Goal: Information Seeking & Learning: Compare options

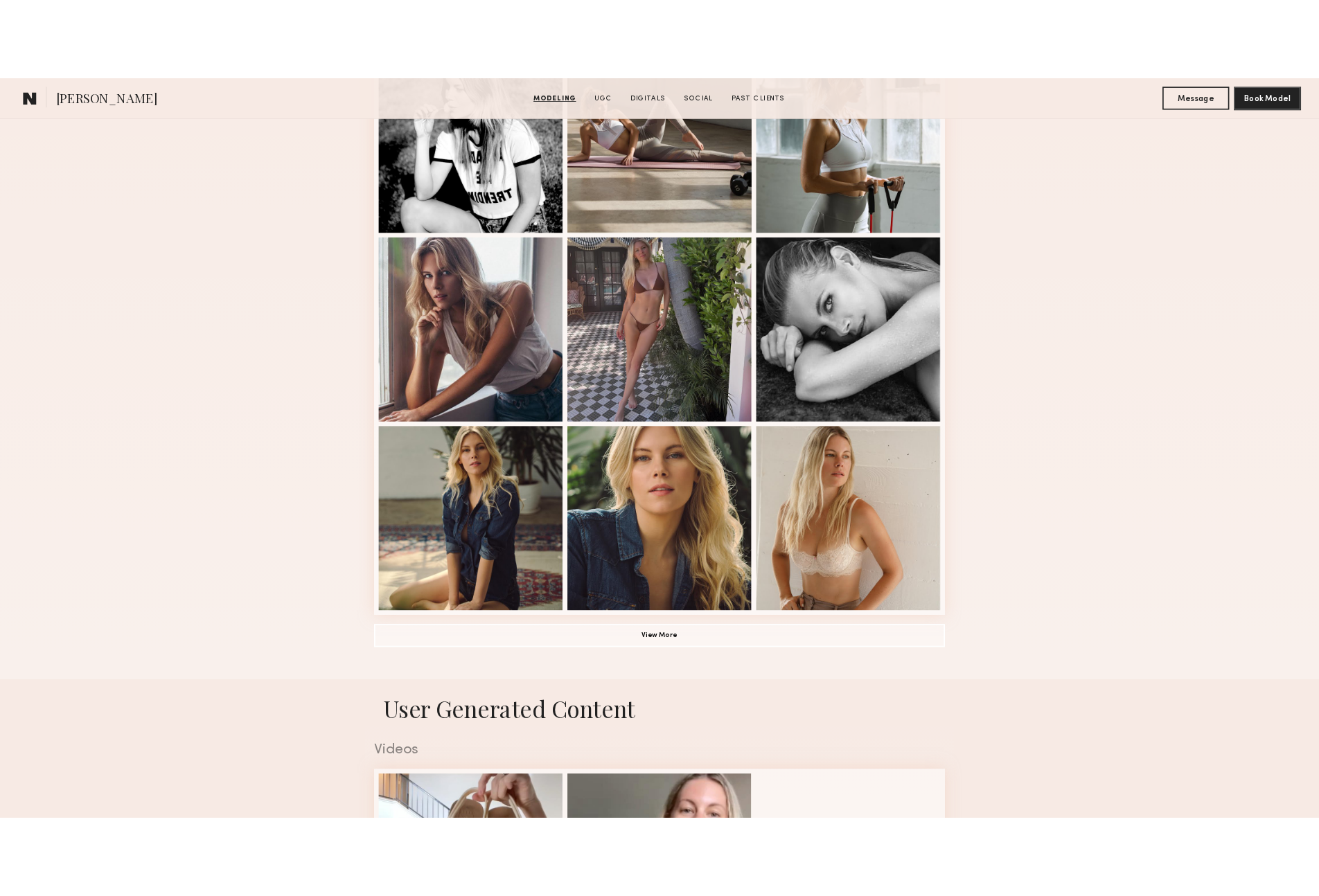
scroll to position [918, 0]
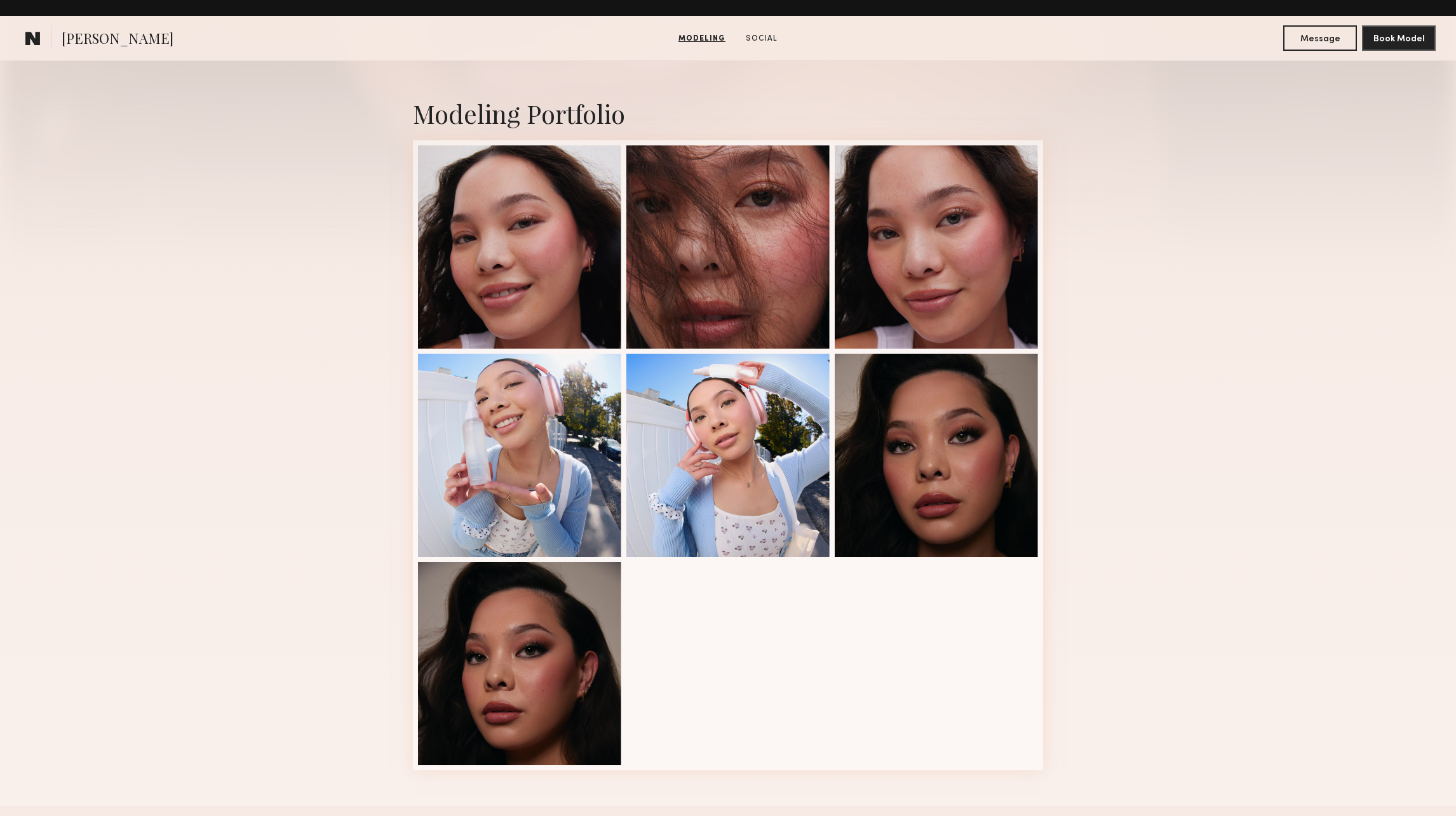
scroll to position [225, 0]
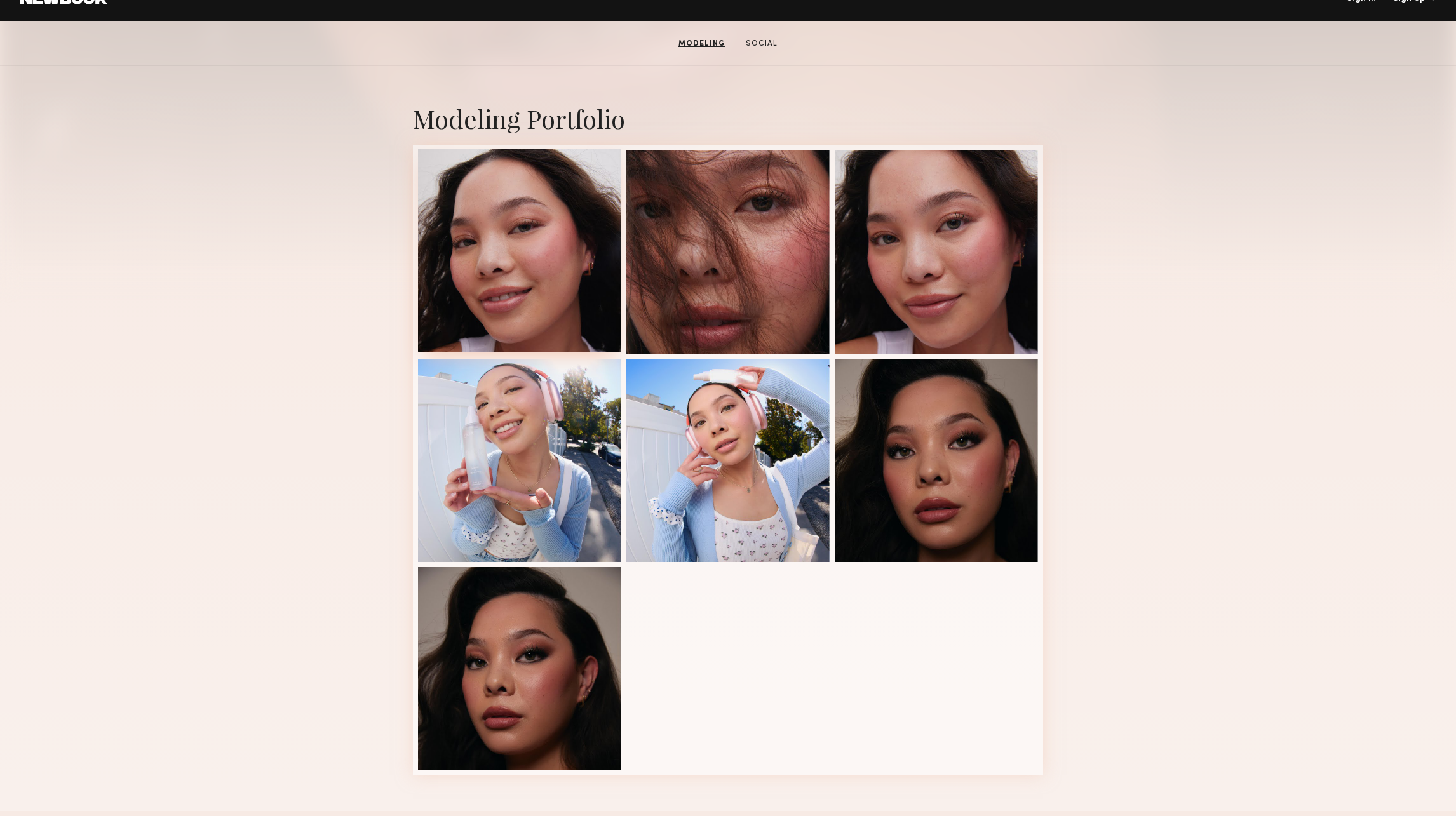
click at [519, 273] on div at bounding box center [519, 250] width 203 height 203
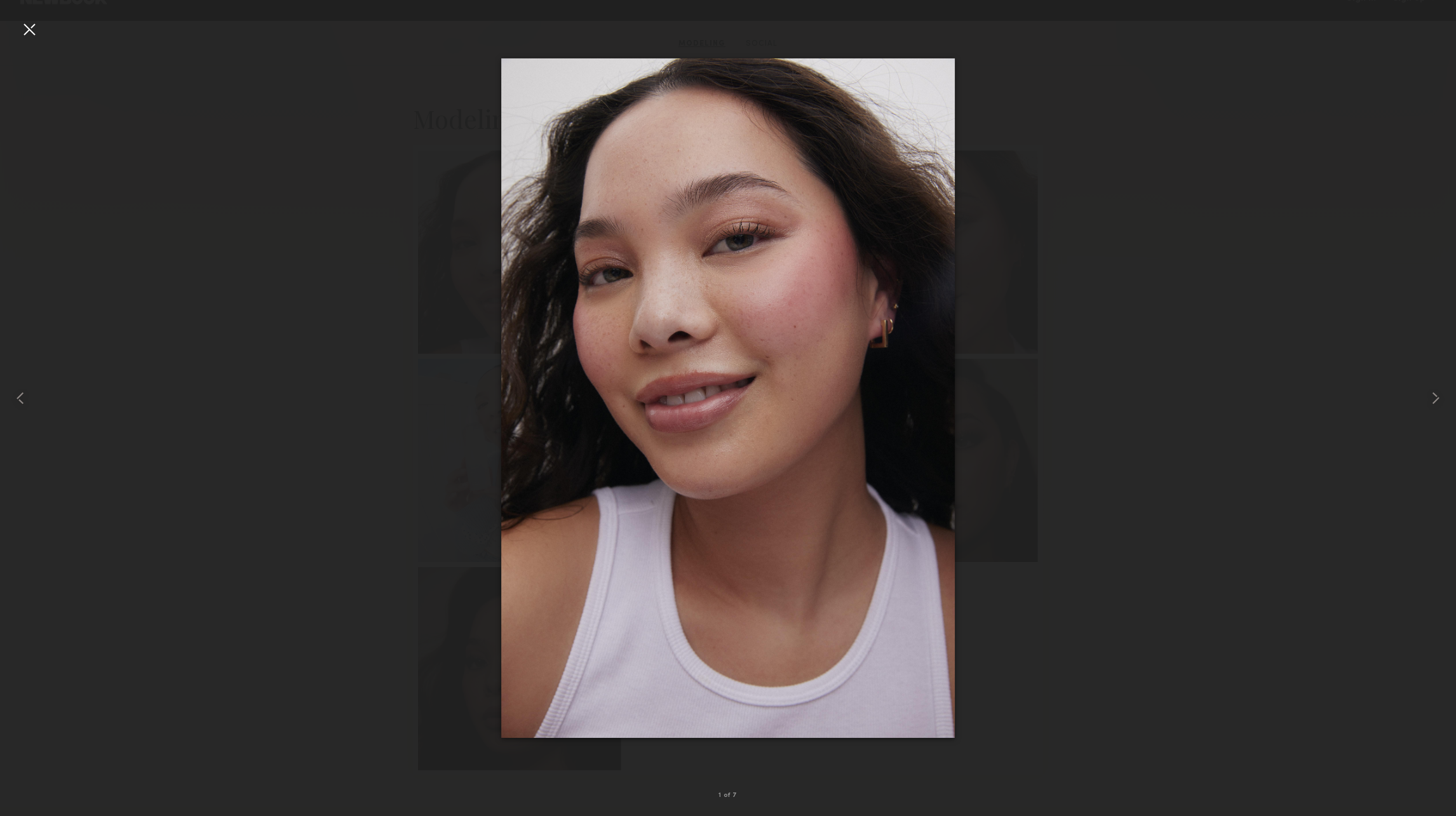
click at [1120, 389] on div at bounding box center [728, 398] width 1456 height 755
click at [1437, 389] on common-icon at bounding box center [1436, 398] width 20 height 20
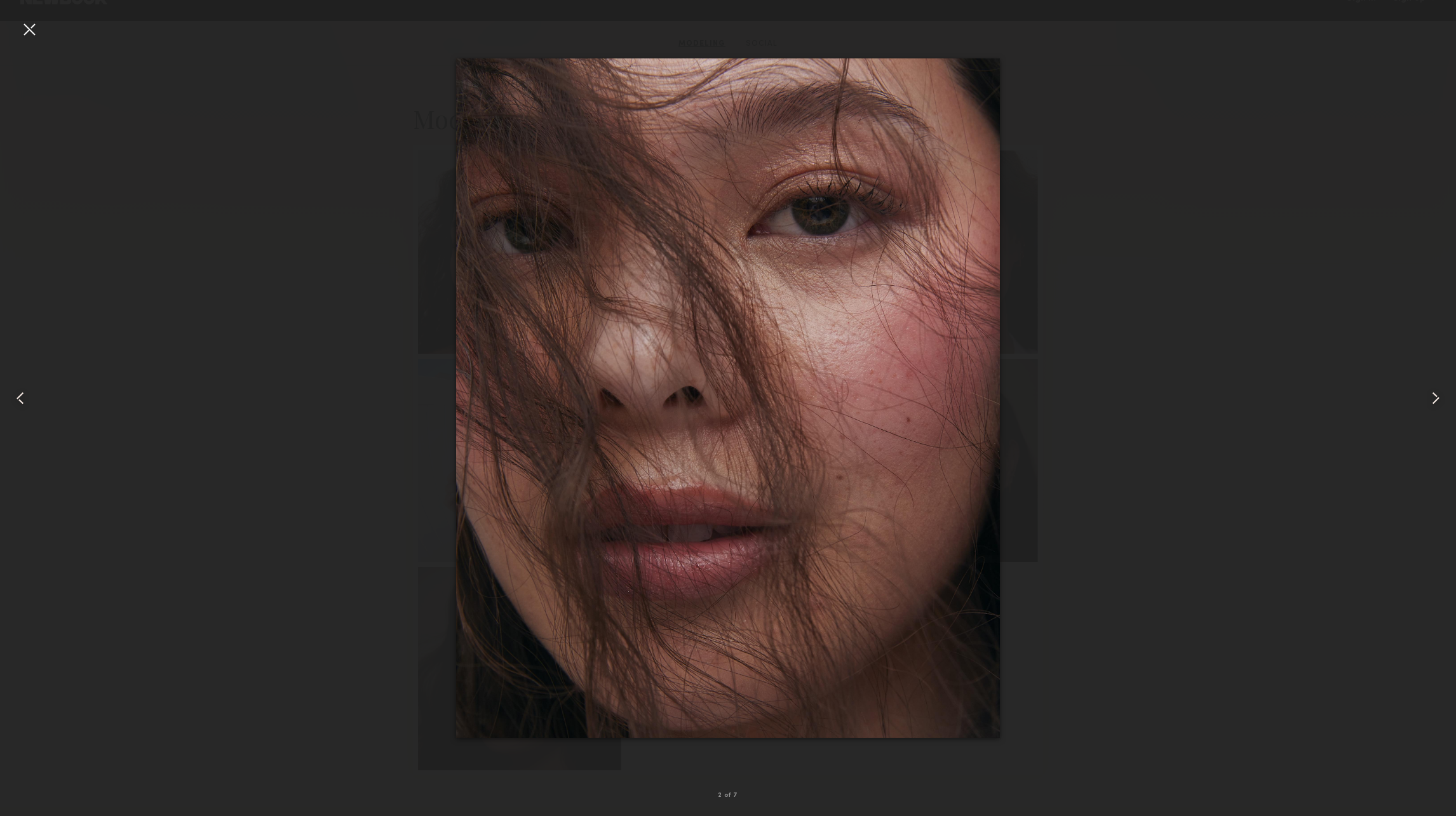
click at [1437, 389] on common-icon at bounding box center [1436, 398] width 20 height 20
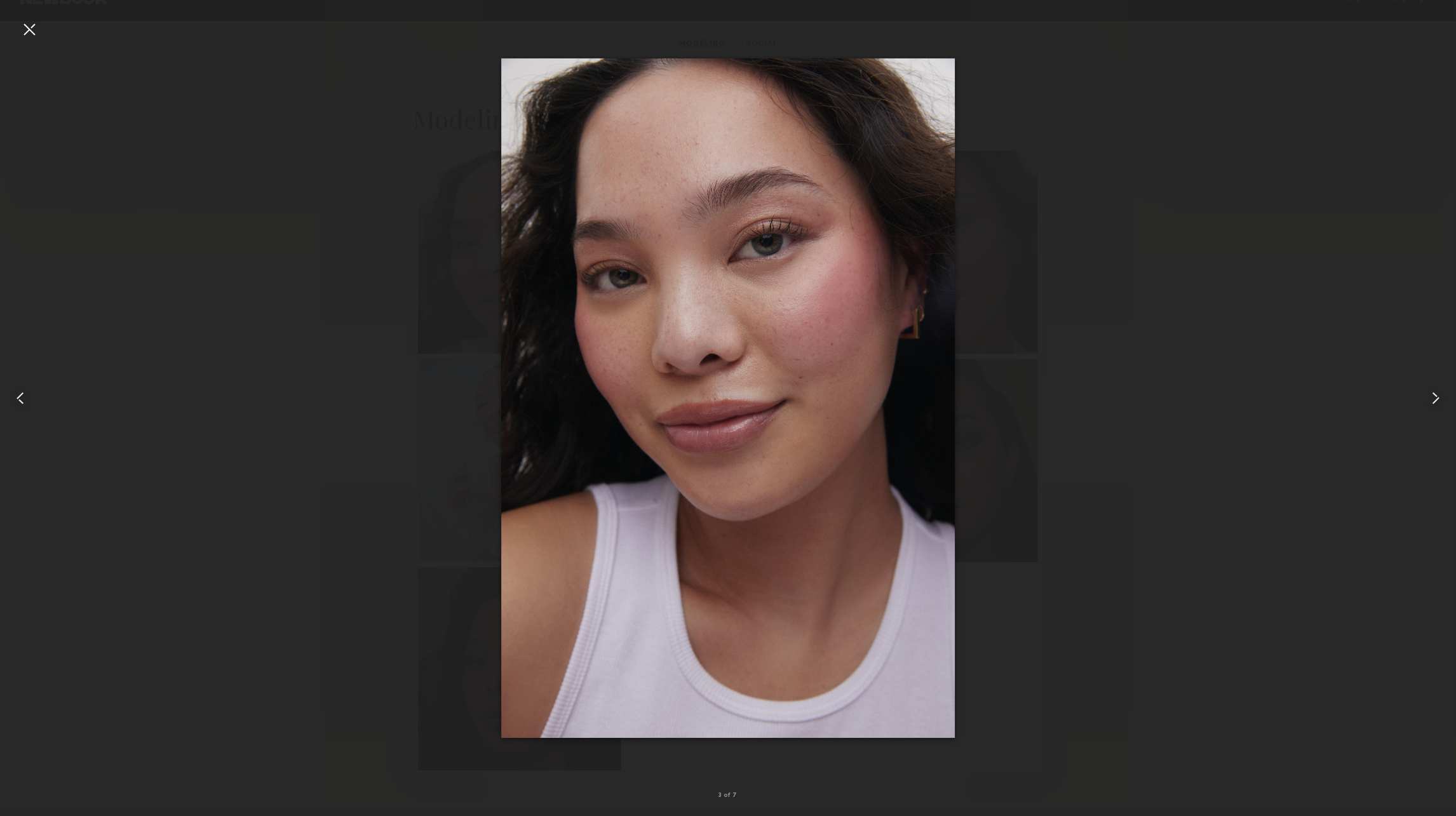
click at [1437, 389] on common-icon at bounding box center [1436, 398] width 20 height 20
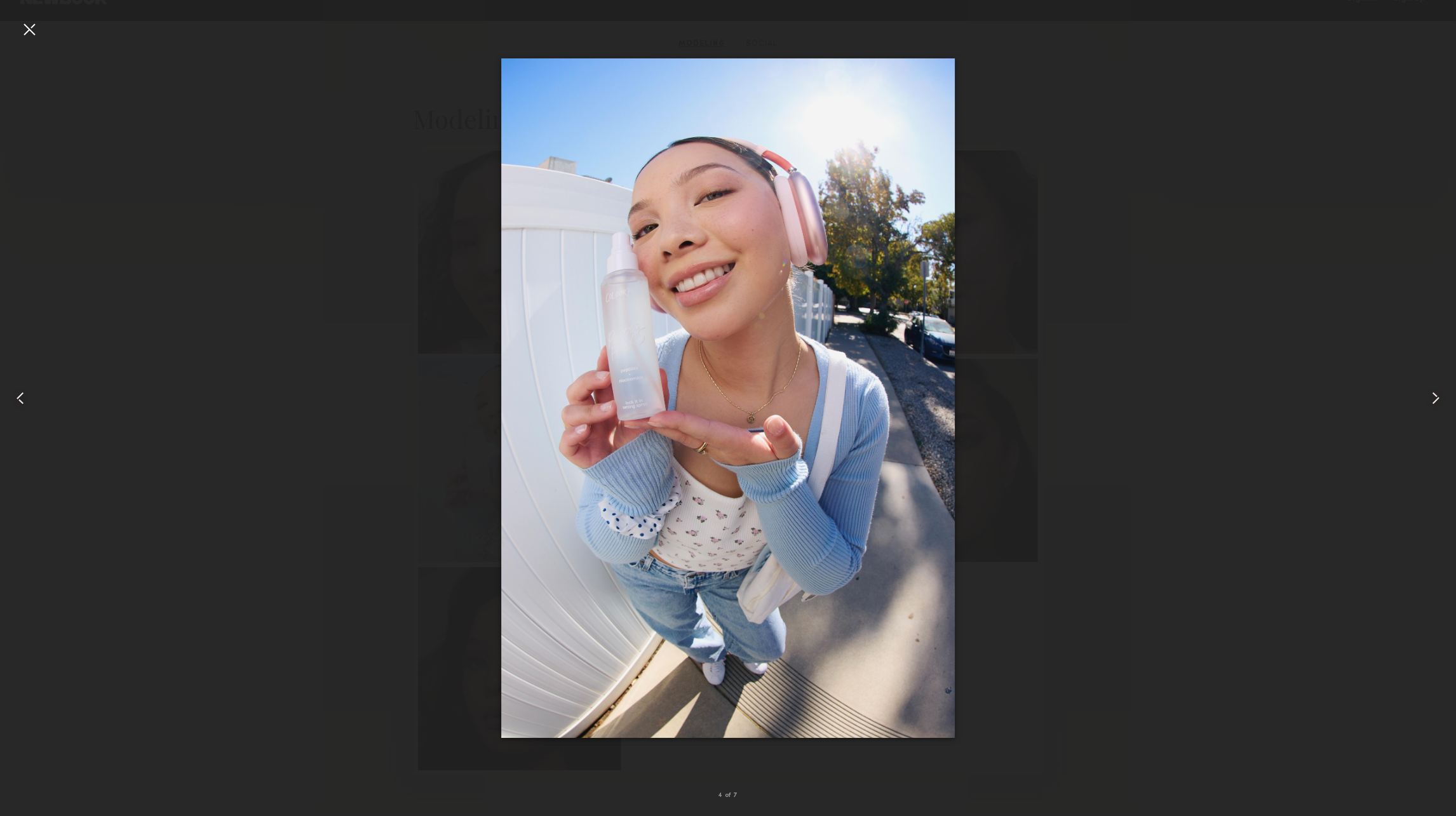
click at [1437, 389] on common-icon at bounding box center [1436, 398] width 20 height 20
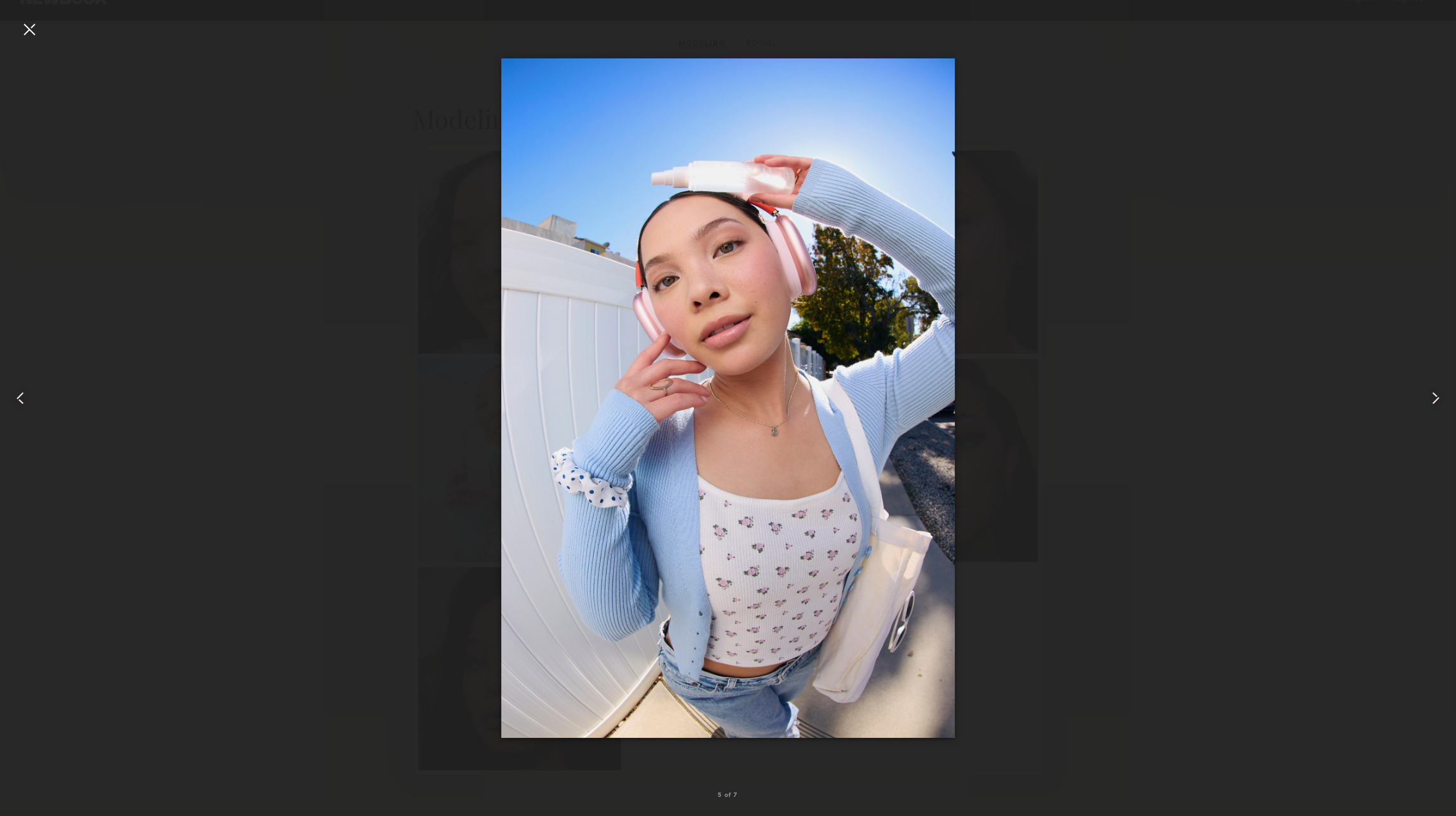
click at [1437, 389] on common-icon at bounding box center [1436, 398] width 20 height 20
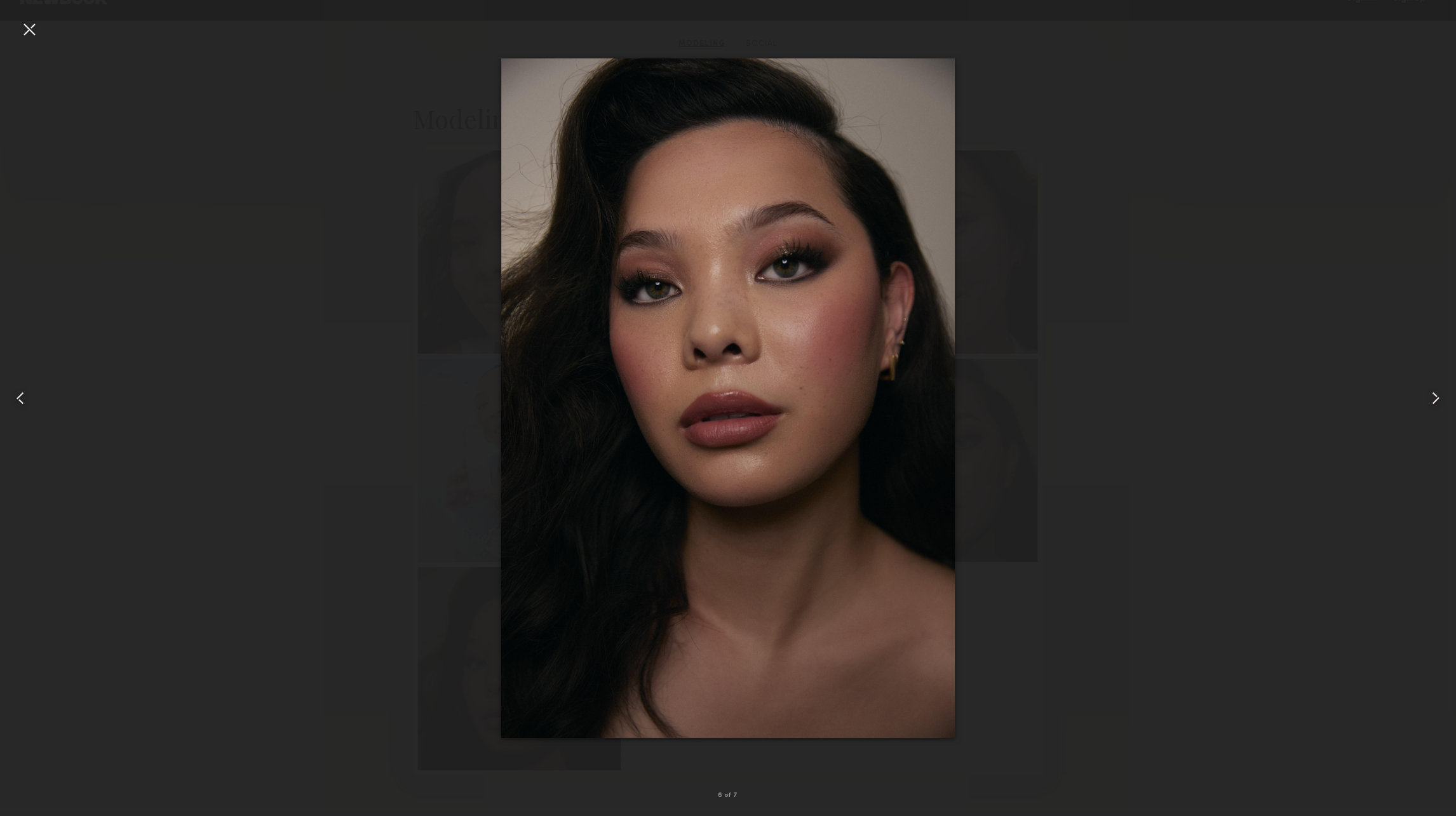
click at [1437, 389] on common-icon at bounding box center [1436, 398] width 20 height 20
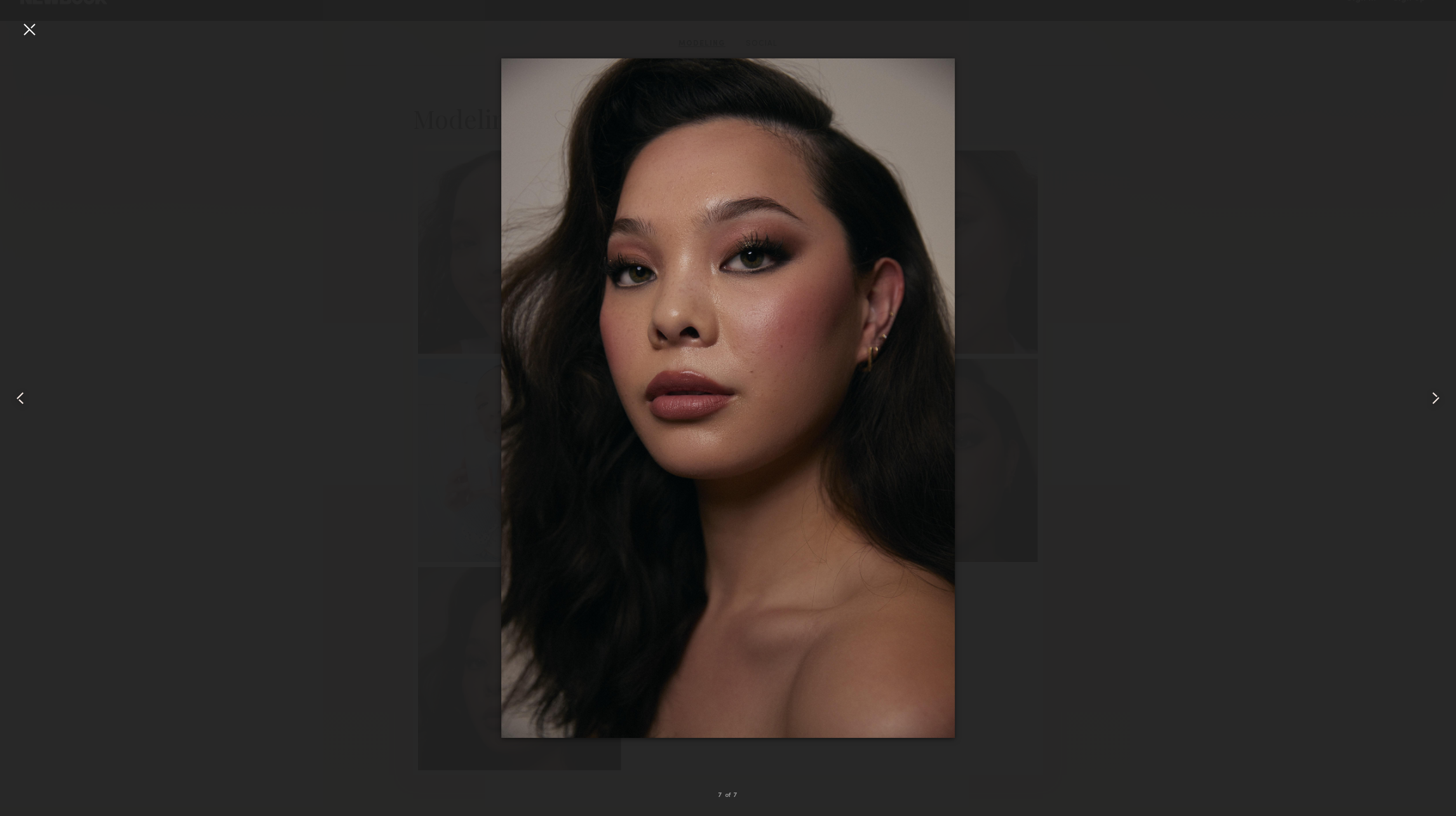
click at [1437, 389] on common-icon at bounding box center [1436, 398] width 20 height 20
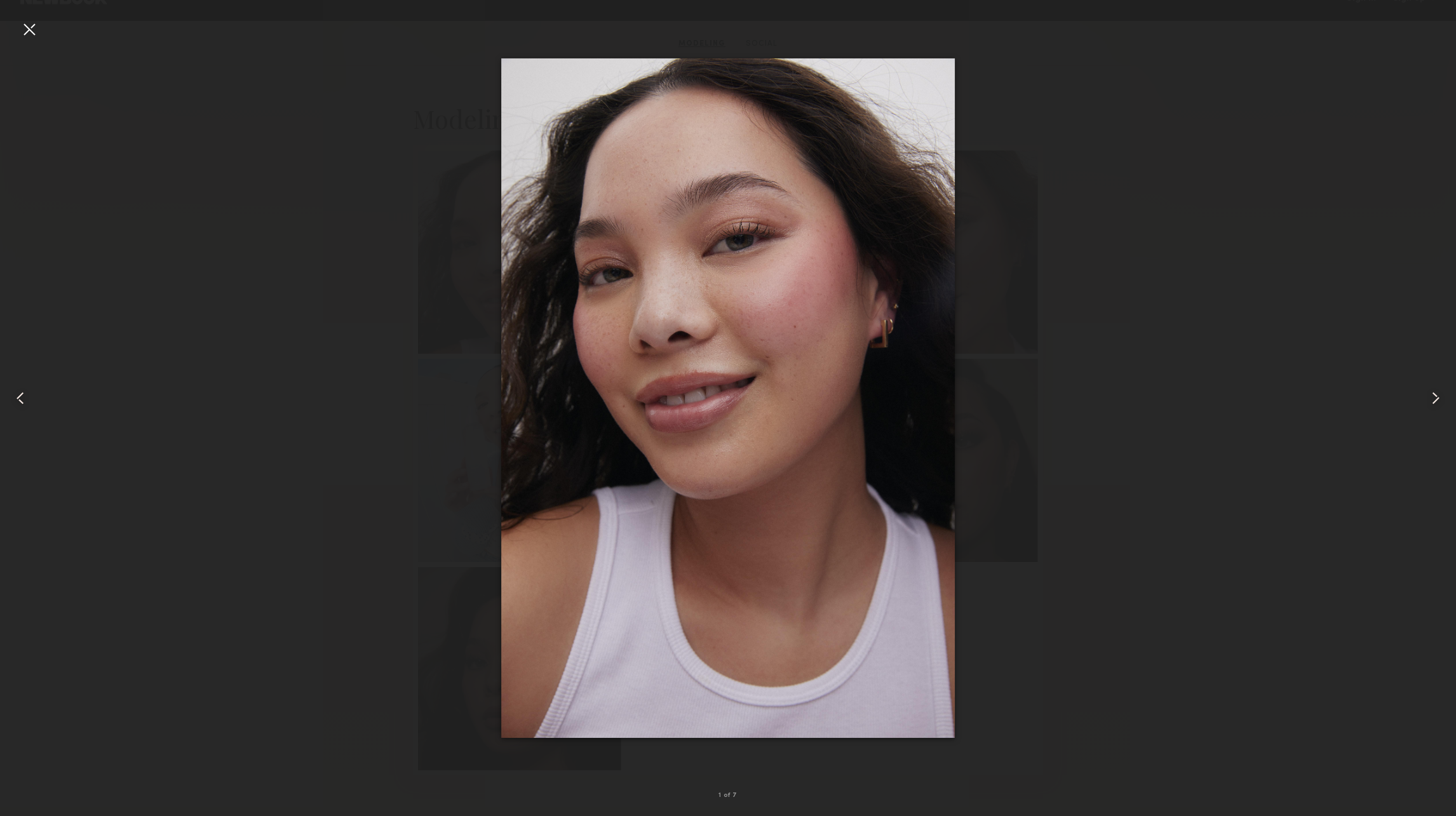
click at [1437, 389] on common-icon at bounding box center [1436, 398] width 20 height 20
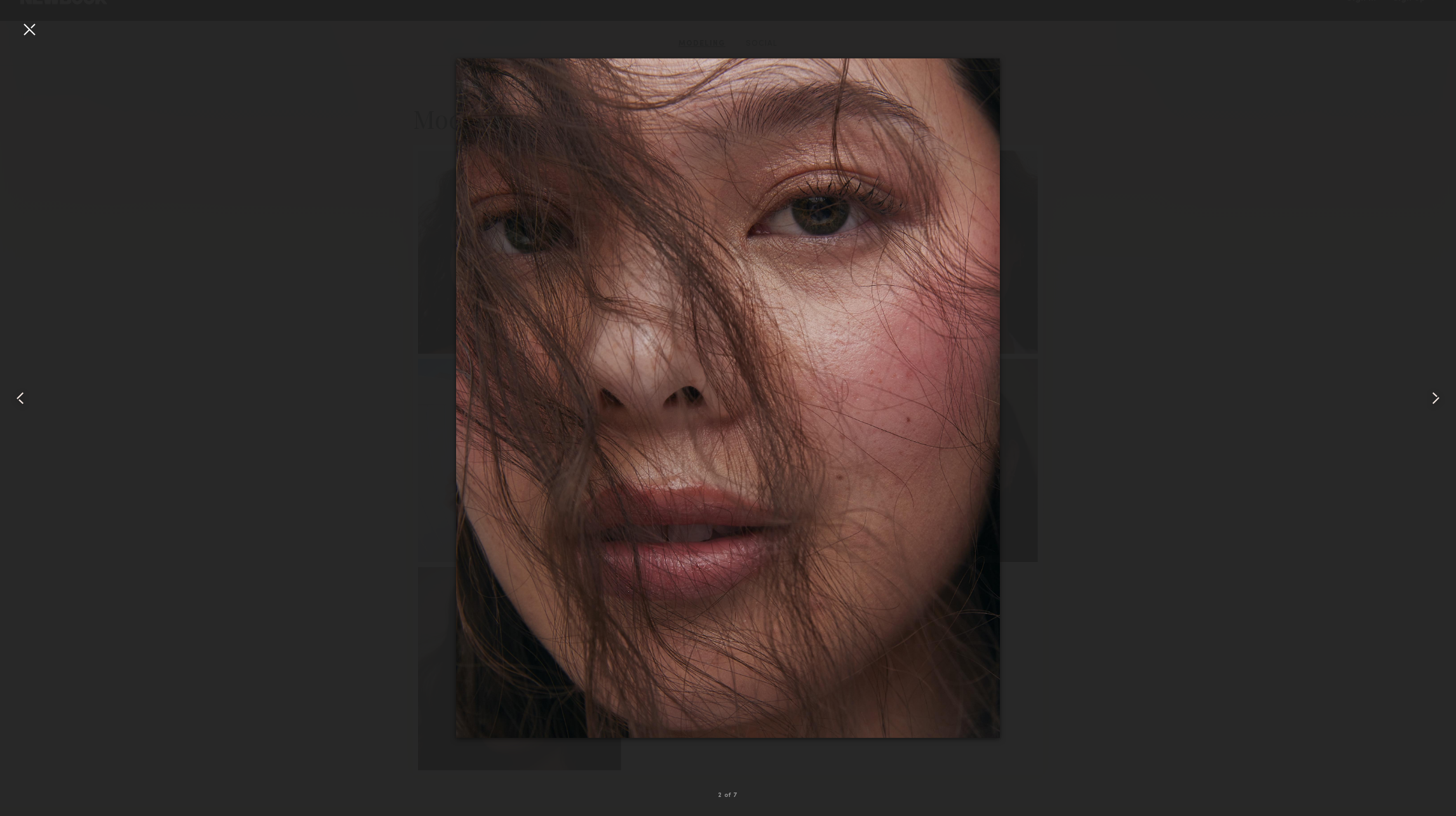
click at [1437, 389] on common-icon at bounding box center [1436, 398] width 20 height 20
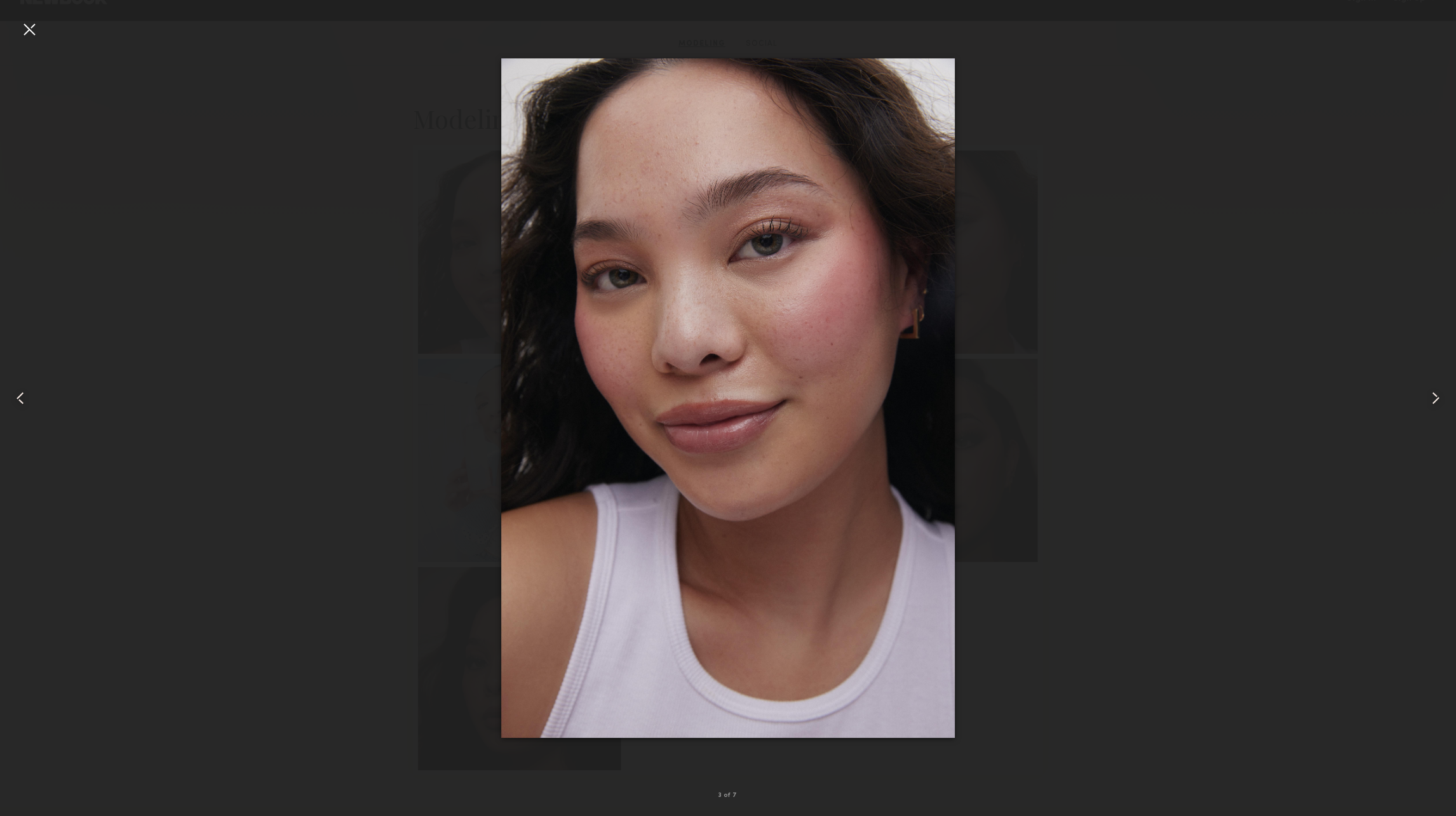
click at [24, 28] on div at bounding box center [30, 30] width 20 height 20
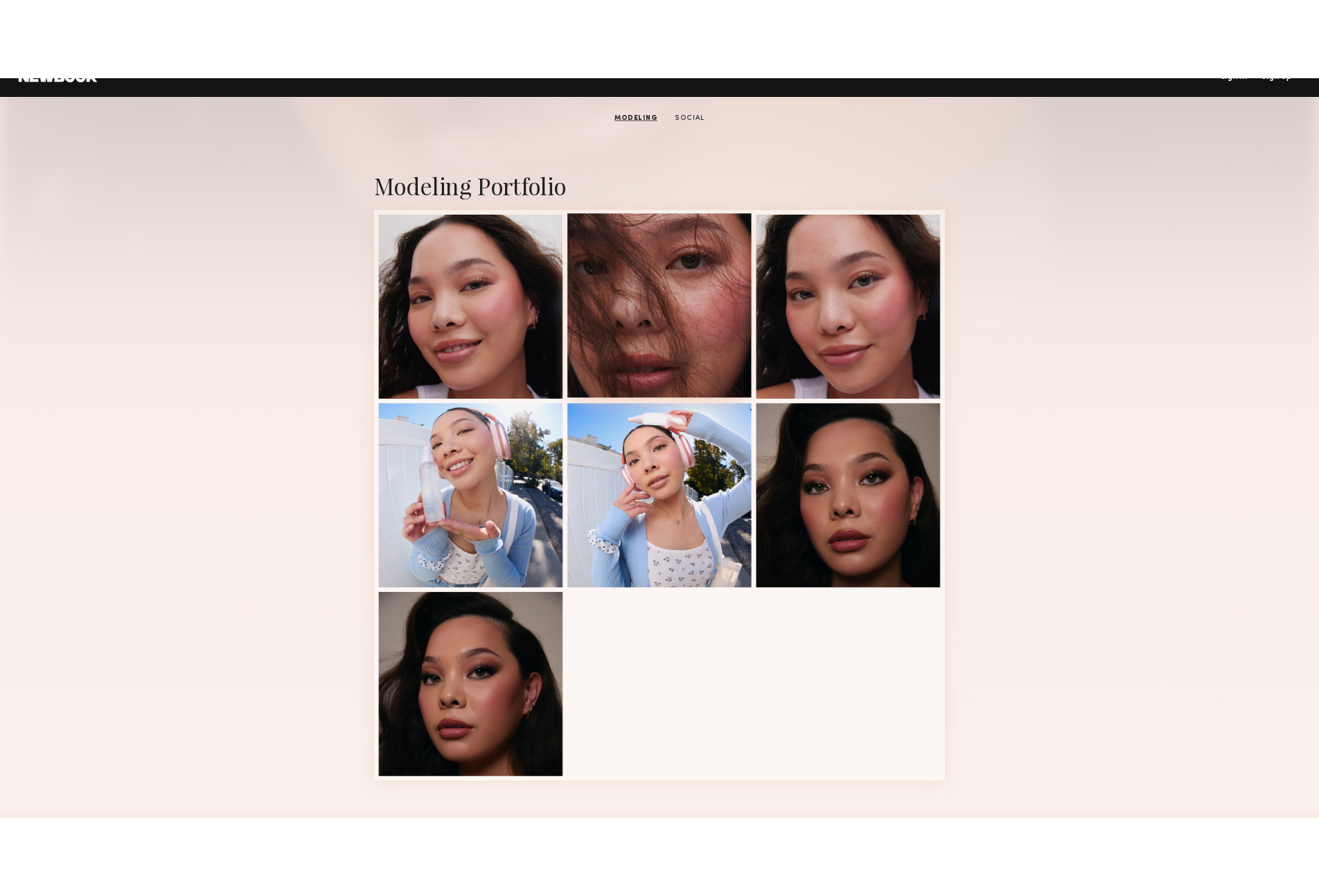
scroll to position [0, 0]
